Goal: Task Accomplishment & Management: Manage account settings

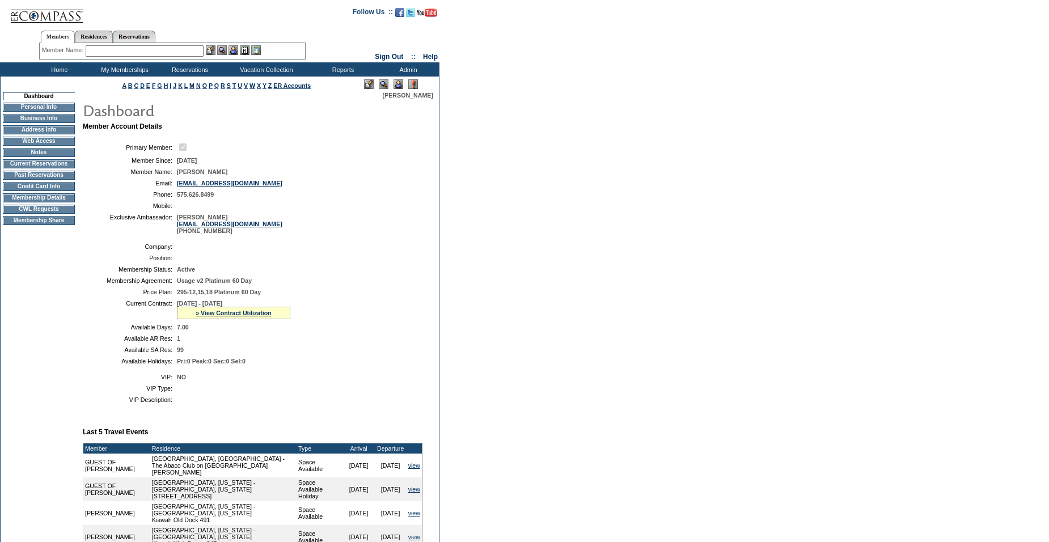
scroll to position [25, 0]
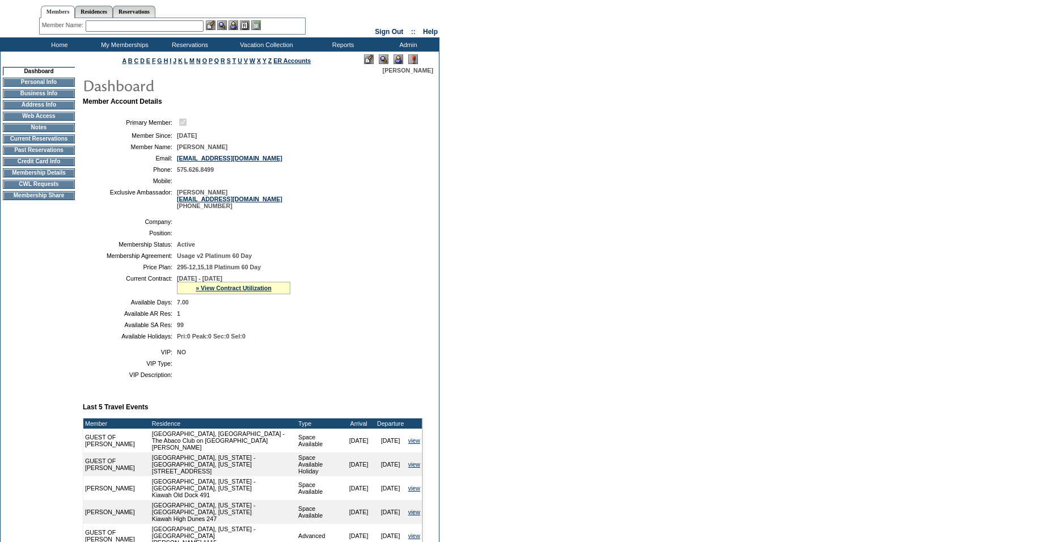
click at [148, 24] on input "text" at bounding box center [145, 25] width 118 height 11
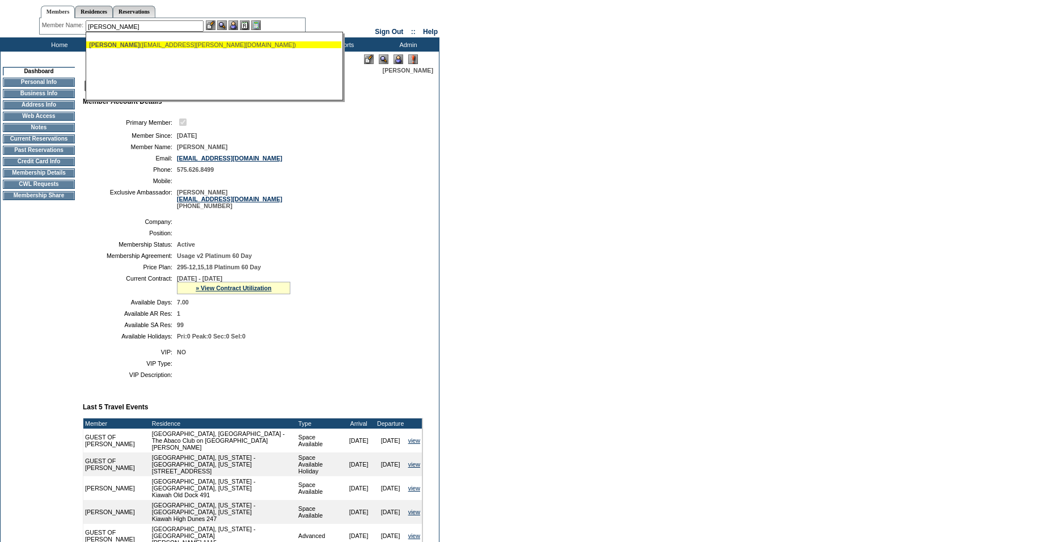
click at [143, 44] on div "[PERSON_NAME] ([EMAIL_ADDRESS][PERSON_NAME][DOMAIN_NAME])" at bounding box center [214, 44] width 250 height 7
type input "[PERSON_NAME] ([EMAIL_ADDRESS][PERSON_NAME][DOMAIN_NAME])"
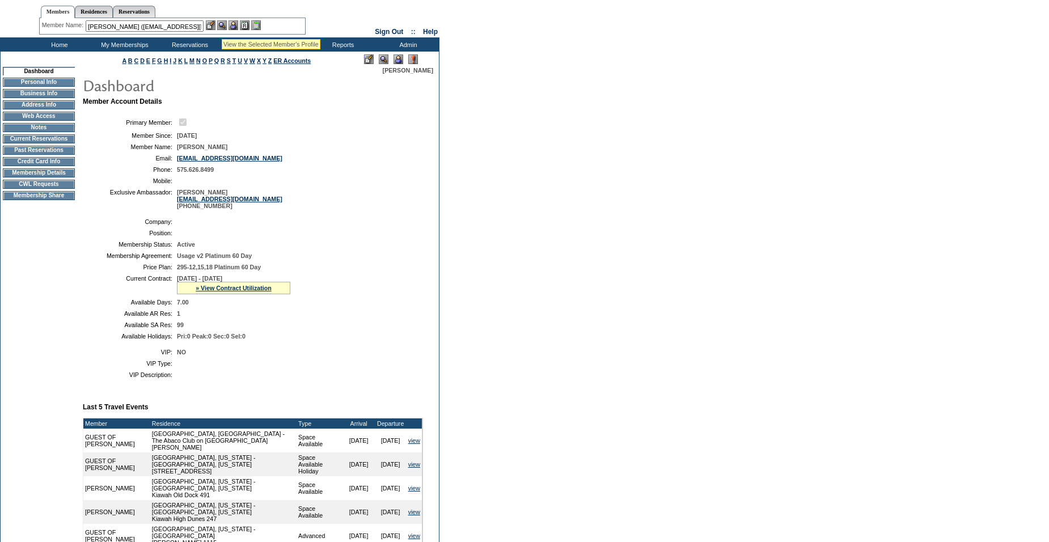
click at [222, 25] on img at bounding box center [222, 25] width 10 height 10
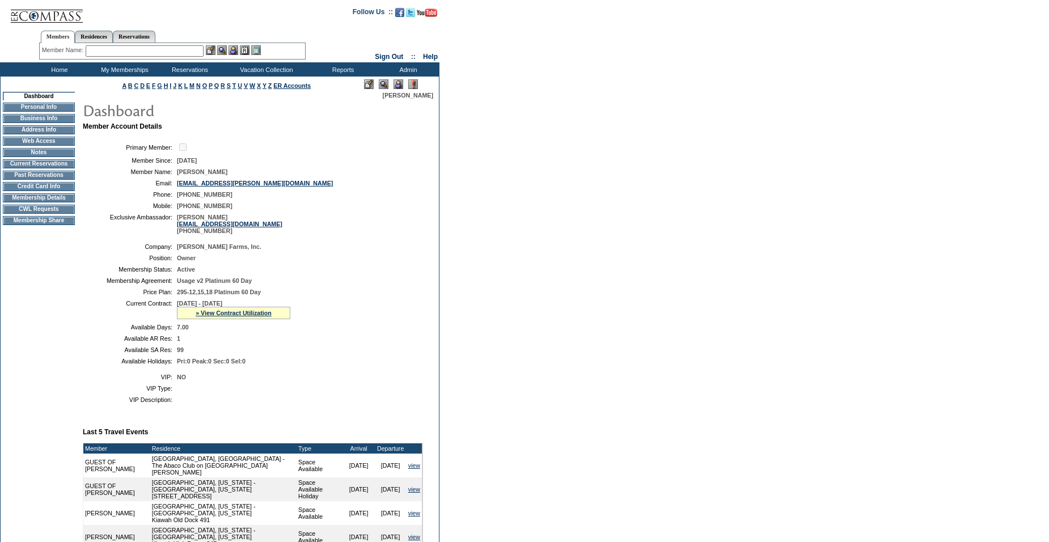
click at [44, 191] on td "Credit Card Info" at bounding box center [39, 186] width 72 height 9
